Goal: Find specific page/section: Find specific page/section

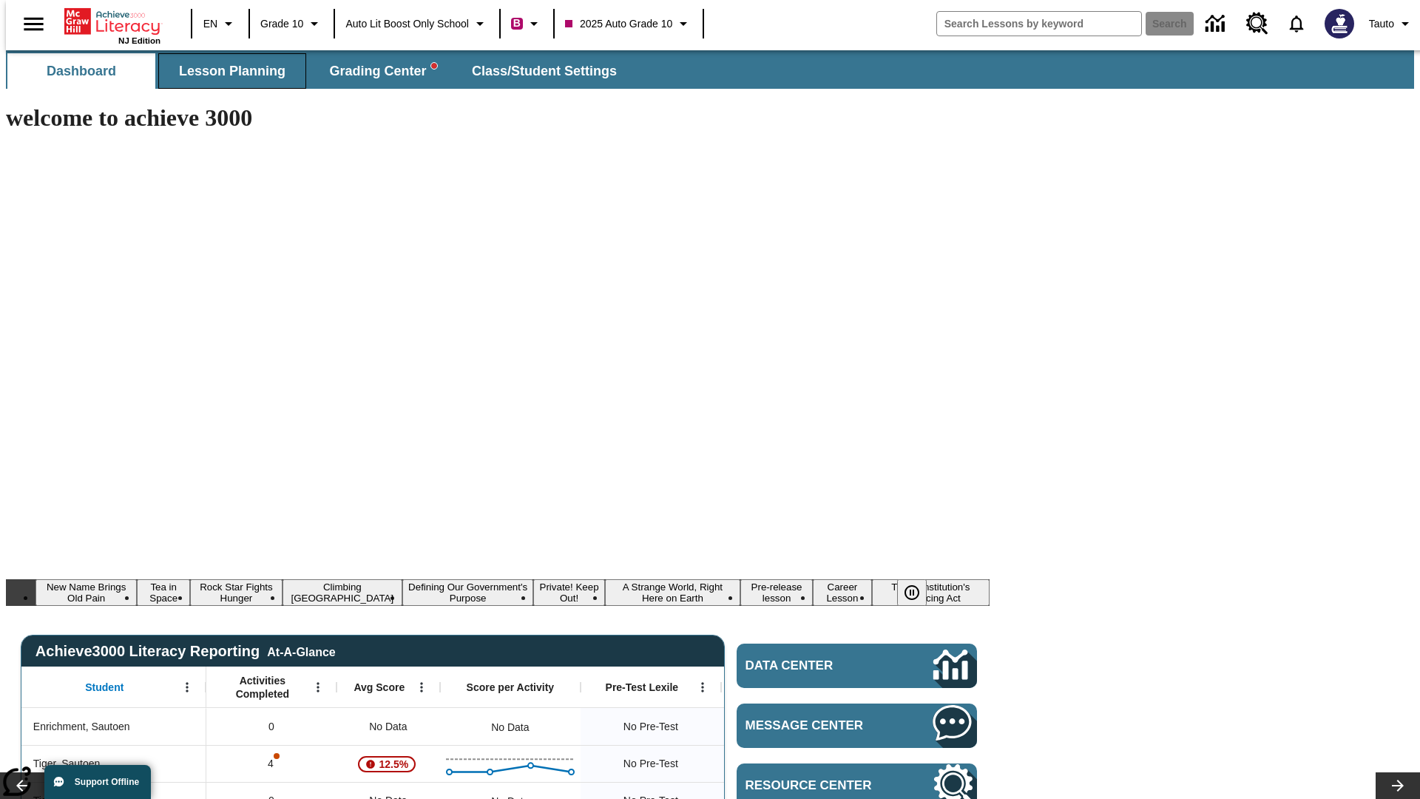
click at [226, 71] on span "Lesson Planning" at bounding box center [232, 71] width 106 height 17
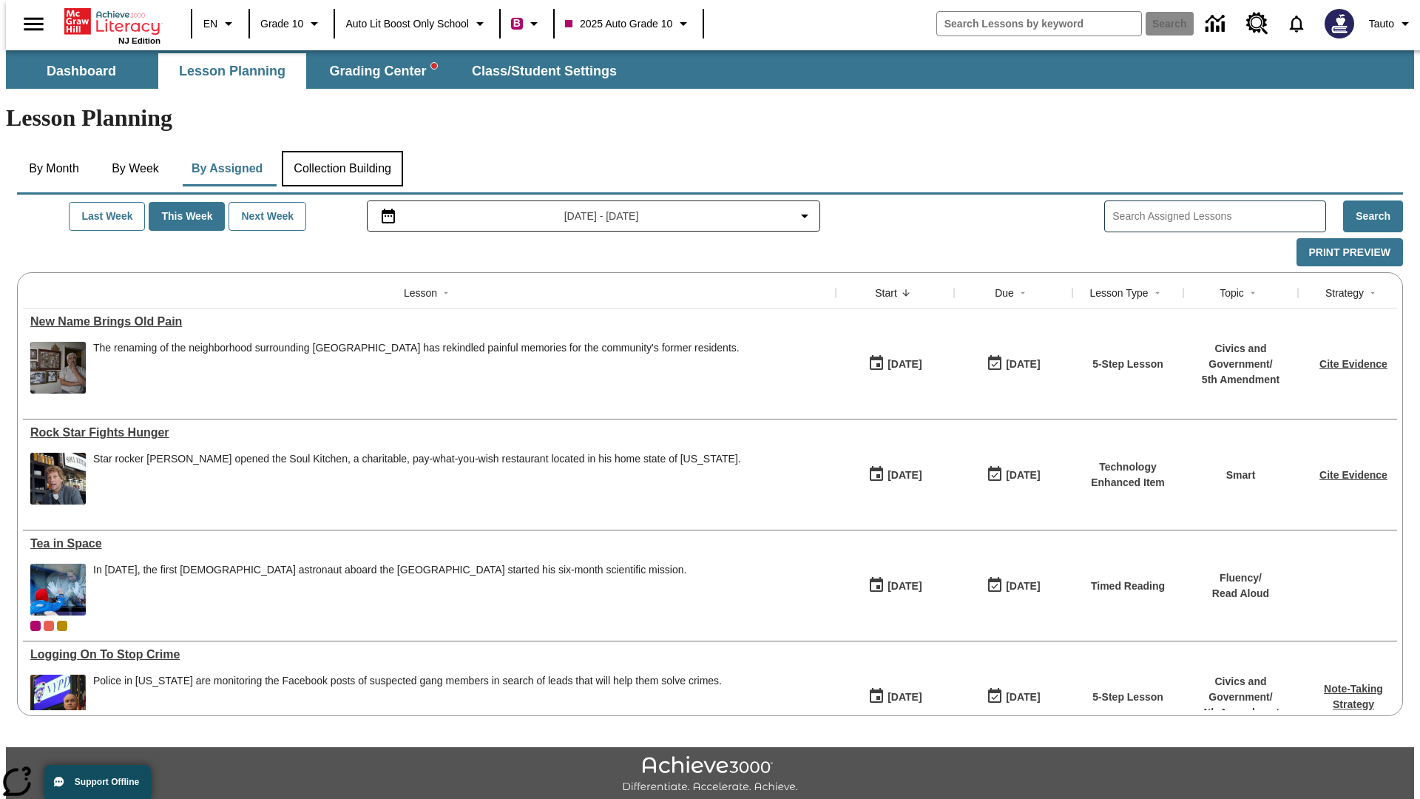
click at [342, 151] on button "Collection Building" at bounding box center [342, 168] width 121 height 35
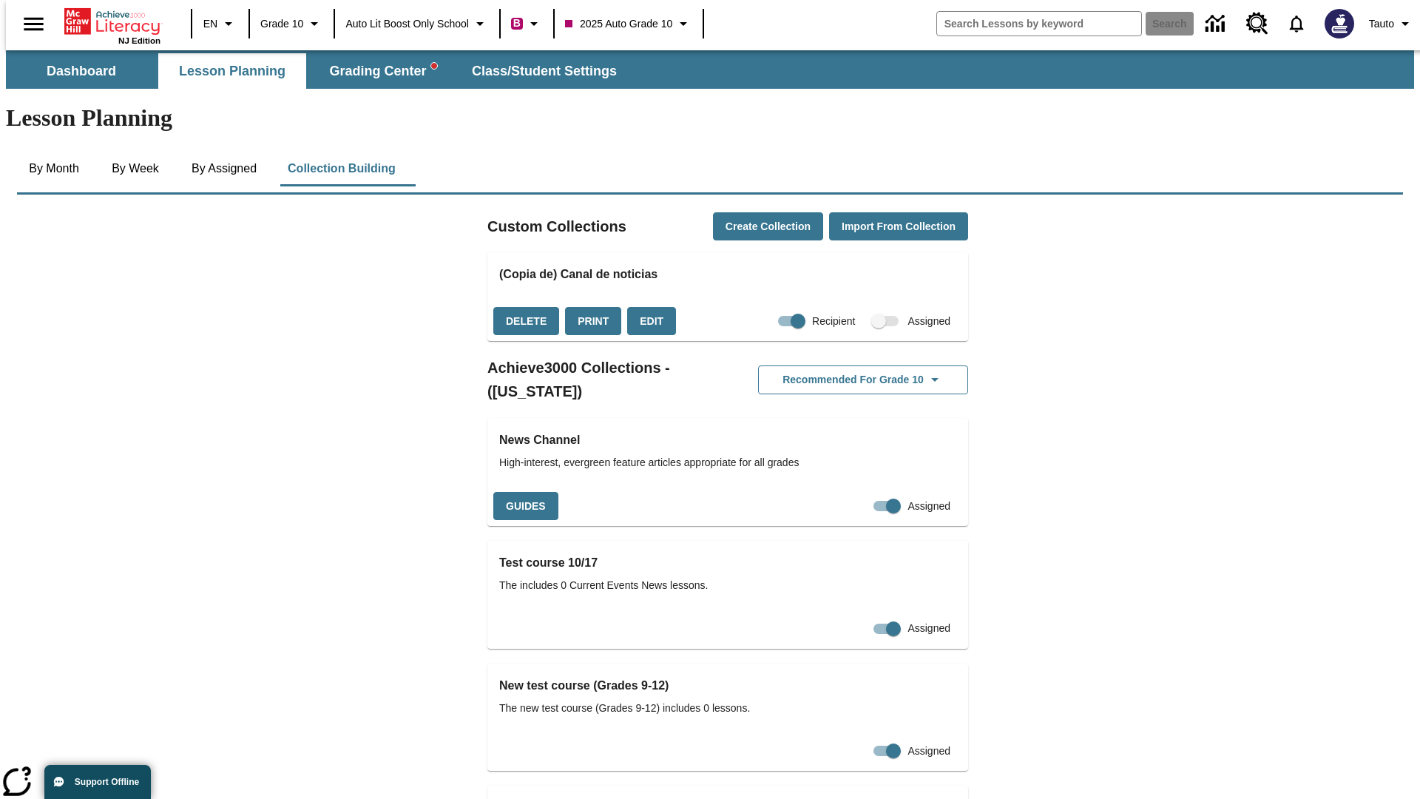
checkbox input "true"
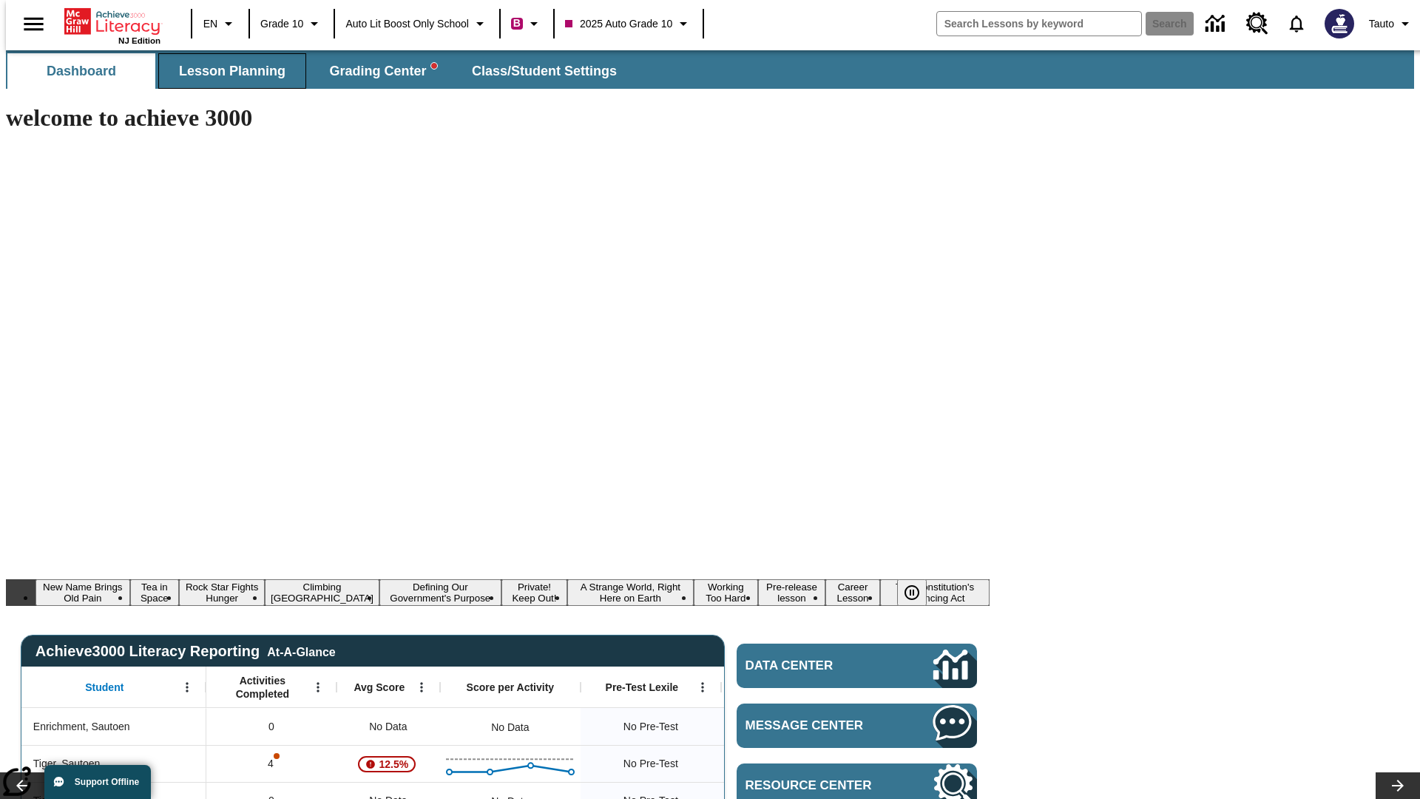
click at [226, 71] on span "Lesson Planning" at bounding box center [232, 71] width 106 height 17
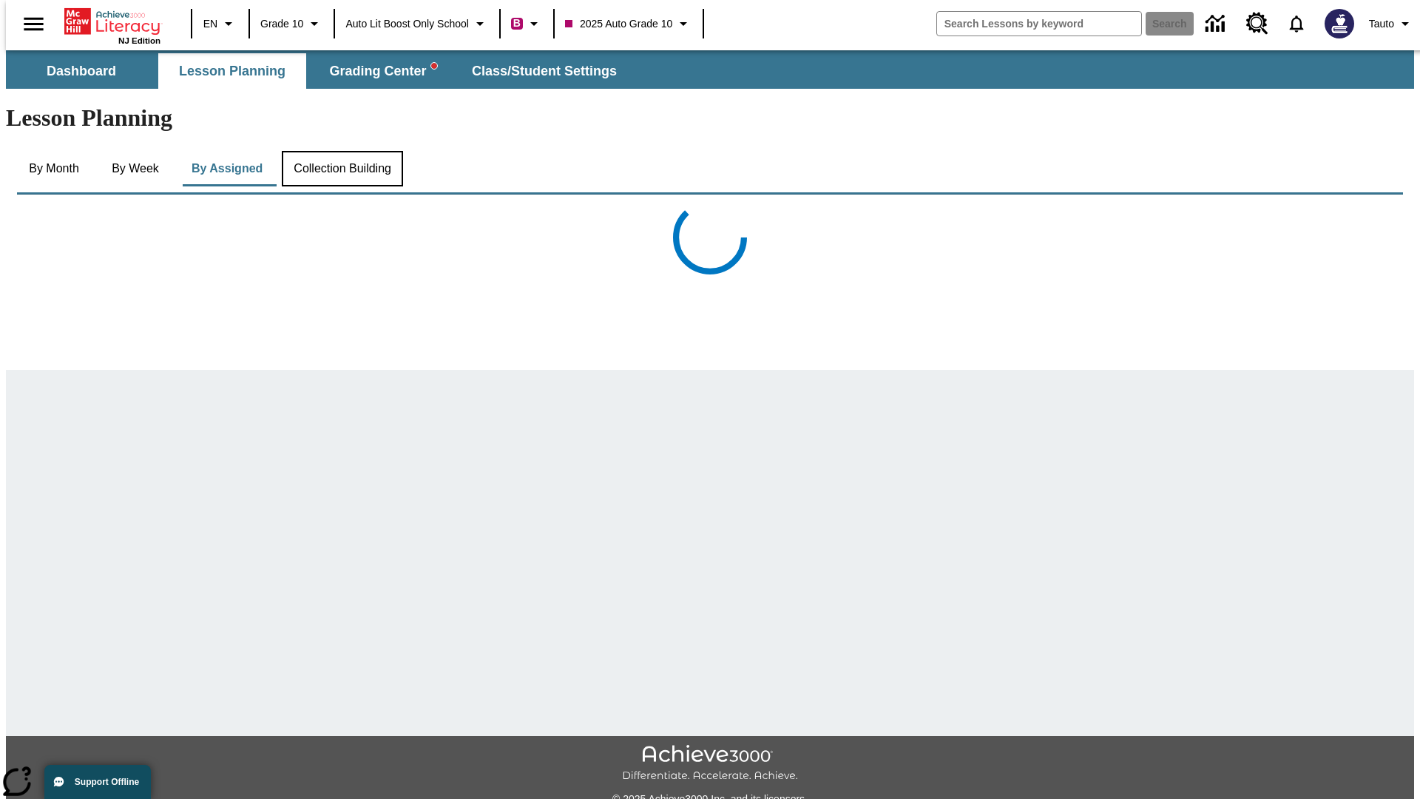
click at [342, 151] on button "Collection Building" at bounding box center [342, 168] width 121 height 35
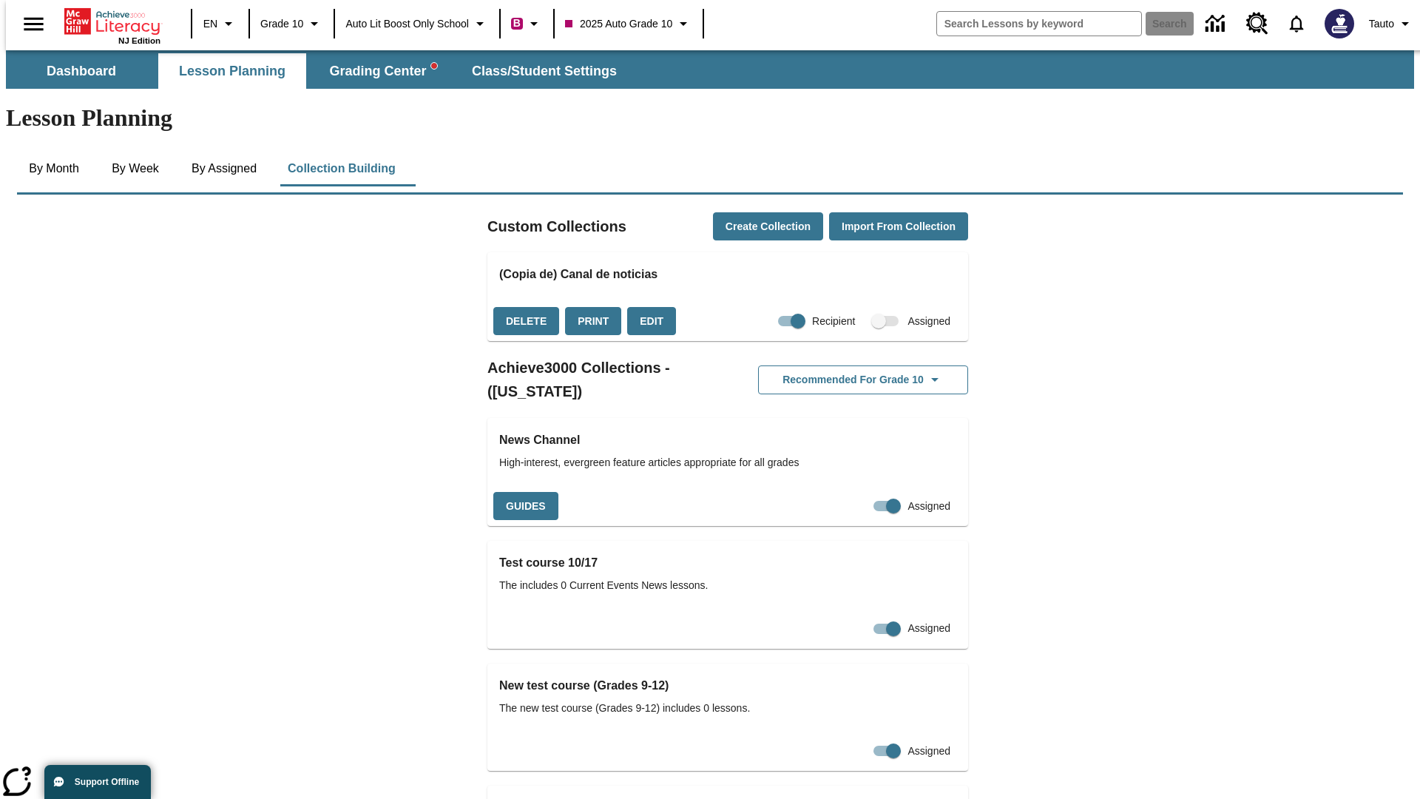
checkbox input "false"
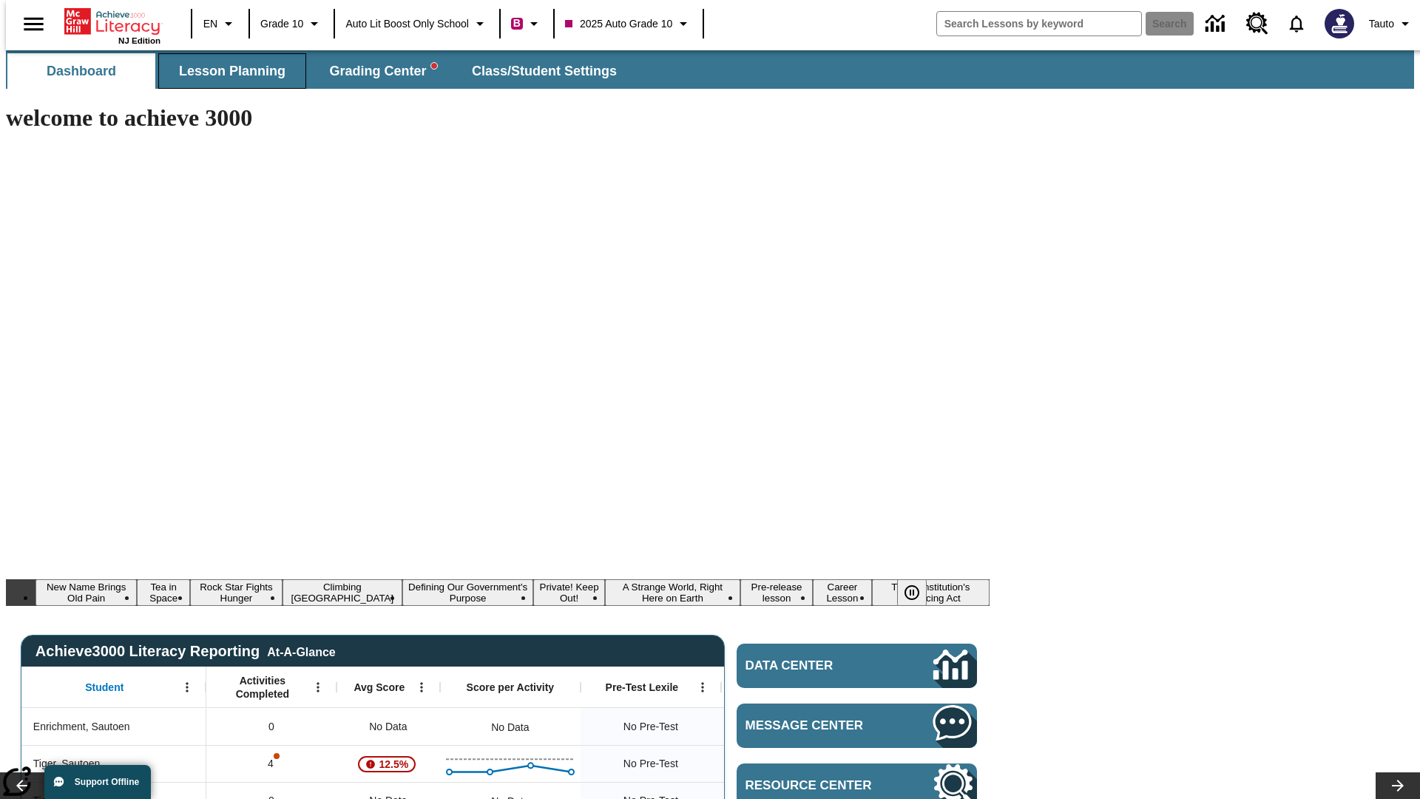
click at [226, 71] on span "Lesson Planning" at bounding box center [232, 71] width 106 height 17
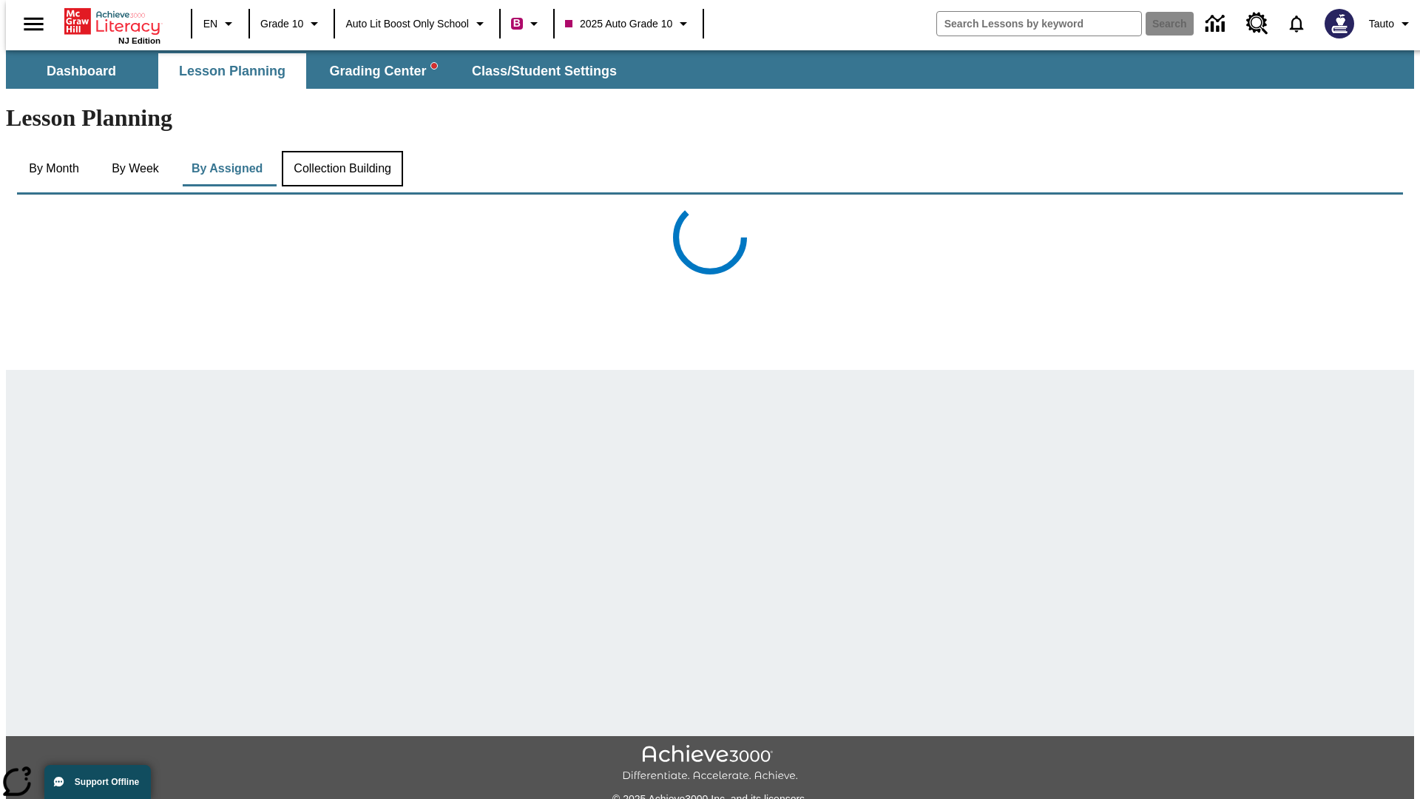
click at [342, 151] on button "Collection Building" at bounding box center [342, 168] width 121 height 35
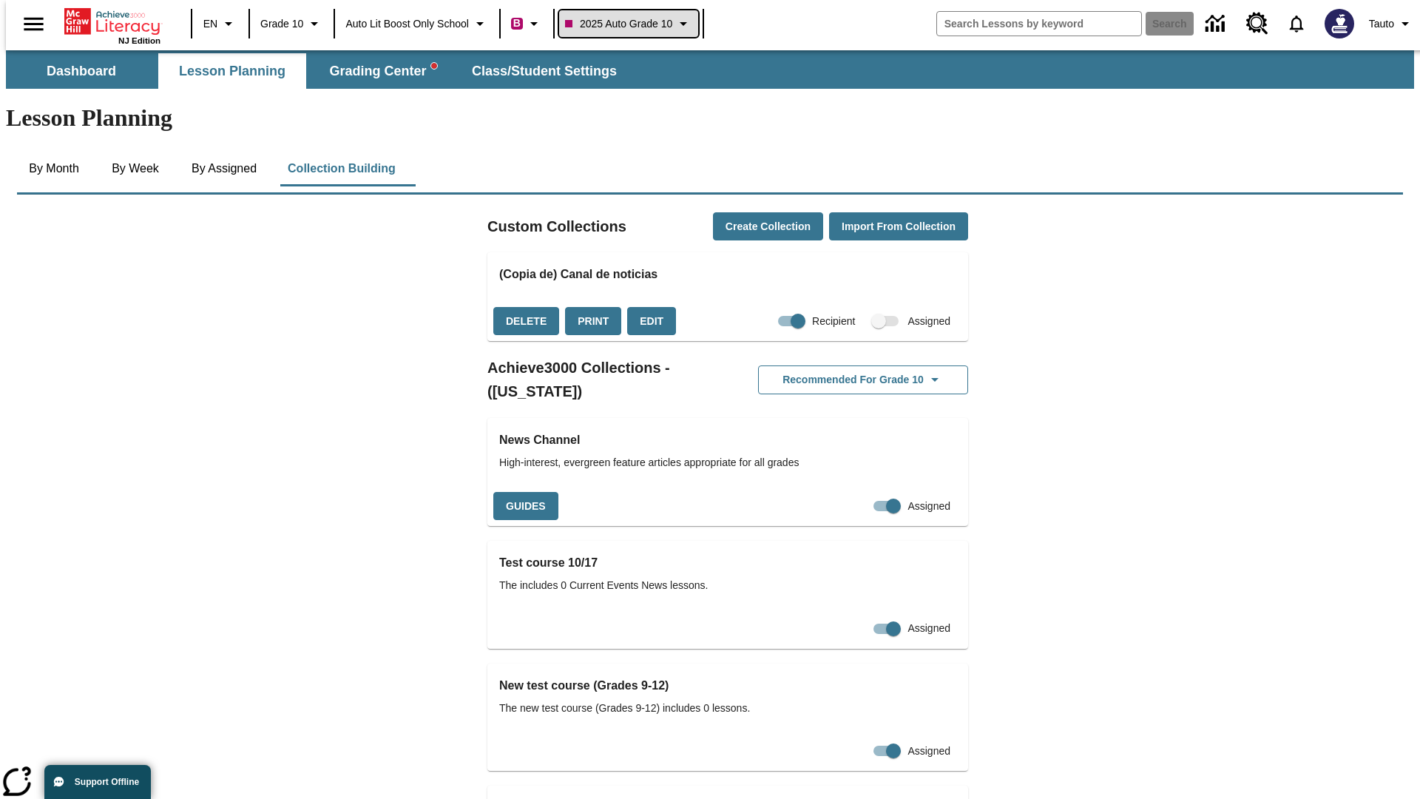
click at [633, 24] on span "2025 Auto Grade 10" at bounding box center [618, 24] width 107 height 16
